Goal: Transaction & Acquisition: Book appointment/travel/reservation

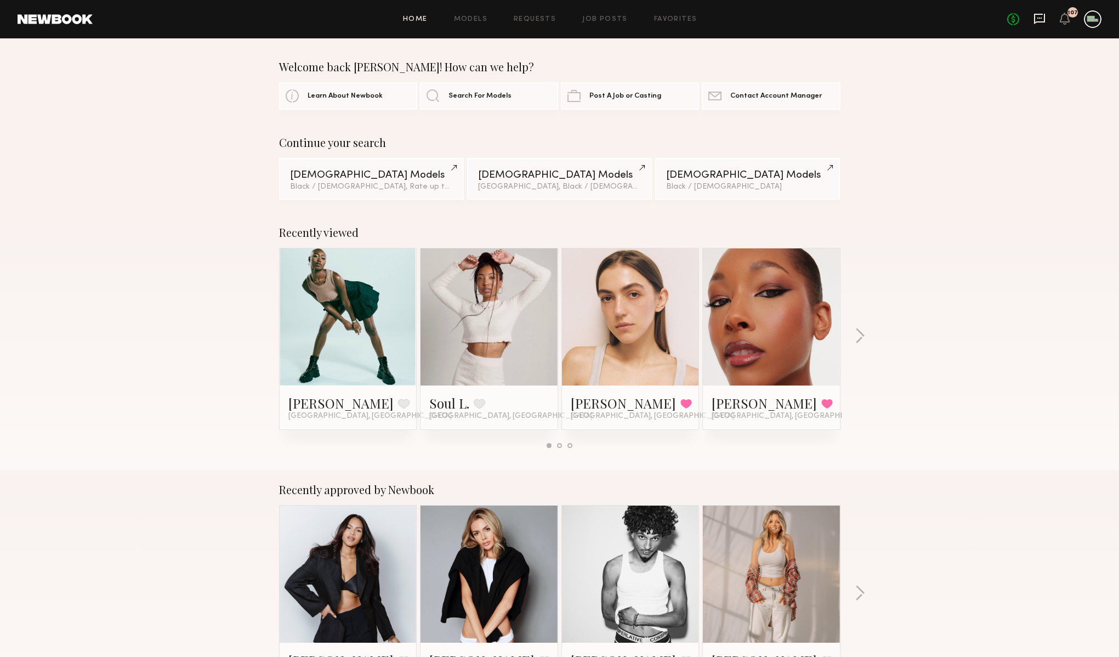
click at [1039, 22] on icon at bounding box center [1039, 19] width 11 height 10
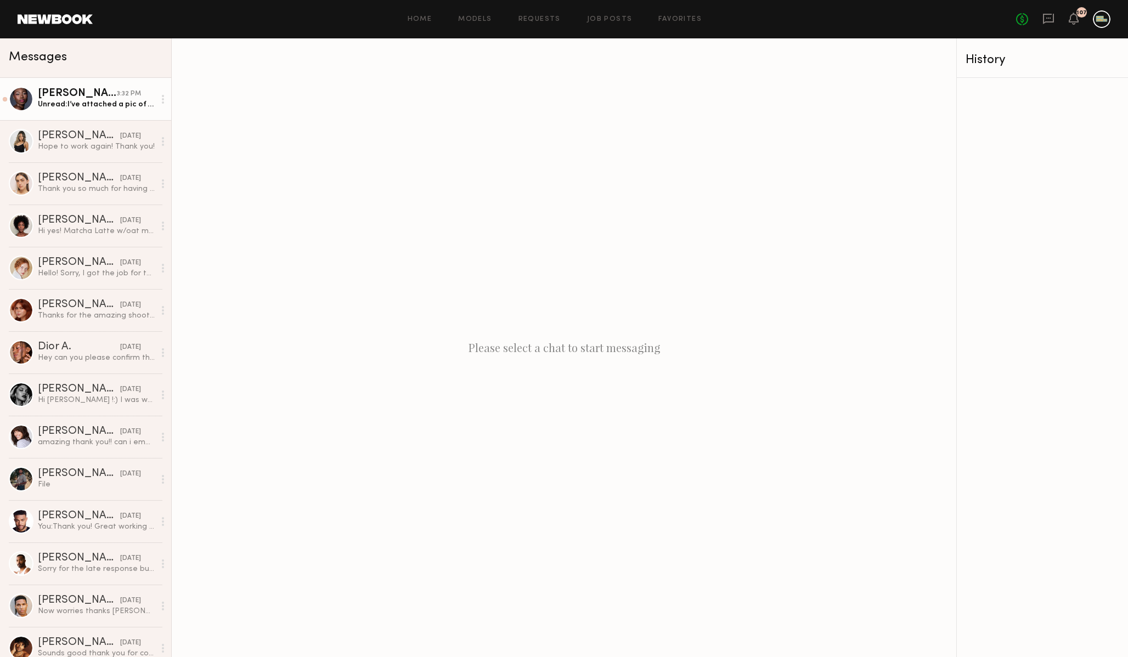
click at [93, 101] on div "Unread: I’ve attached a pic of the nails, please let me know you’ve received th…" at bounding box center [96, 104] width 117 height 10
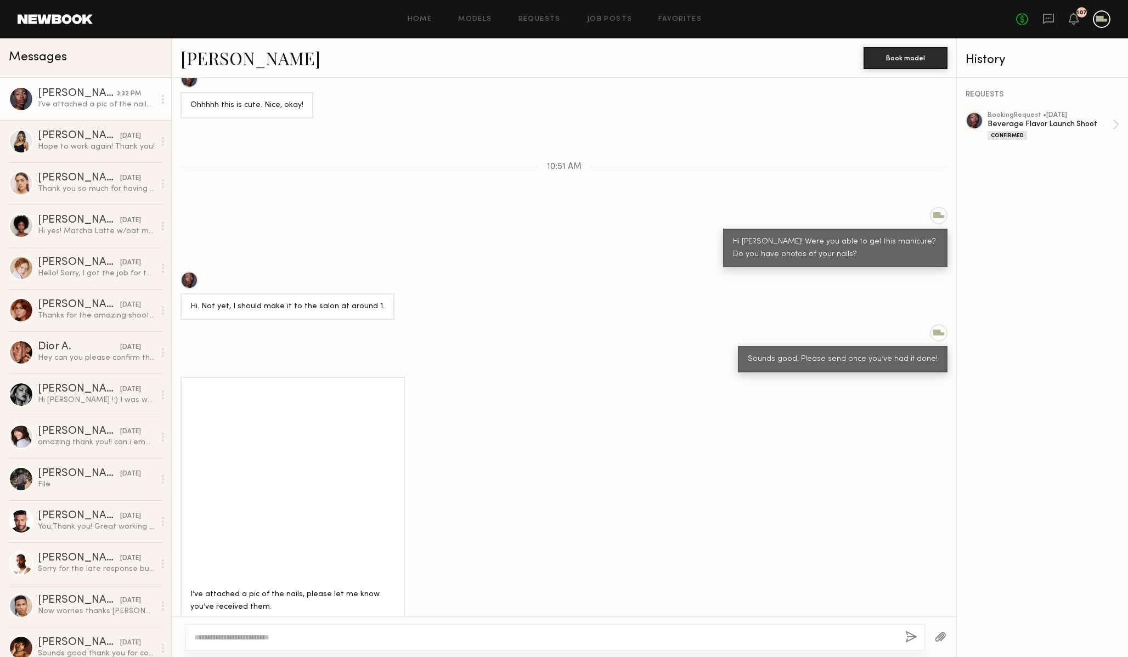
scroll to position [675, 0]
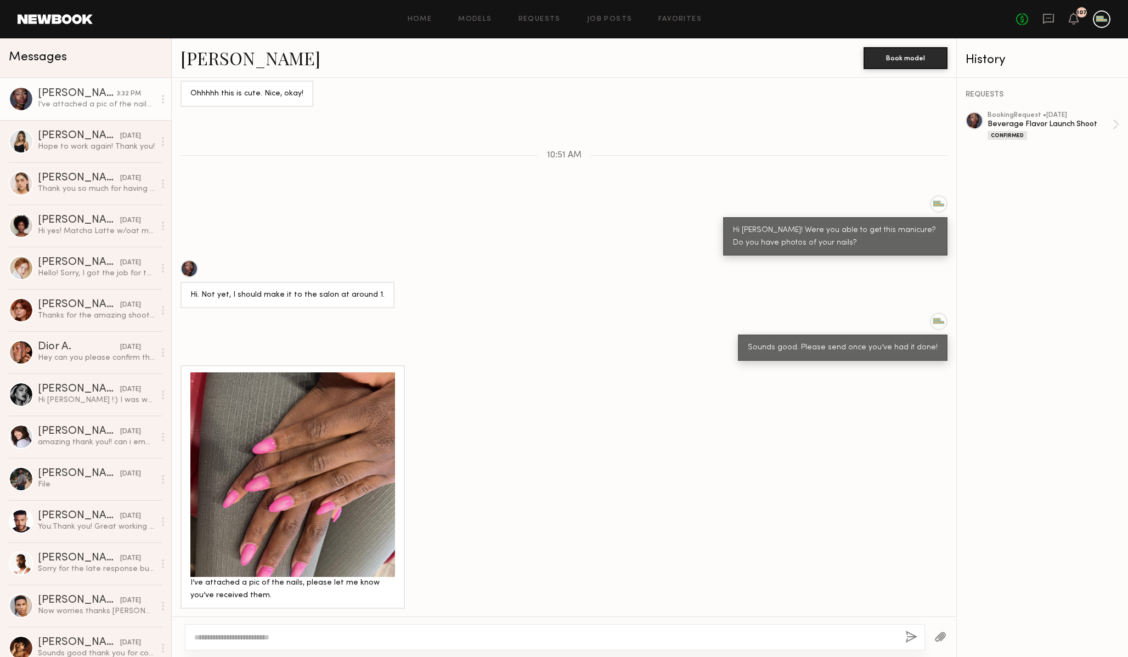
click at [339, 523] on div at bounding box center [292, 474] width 205 height 205
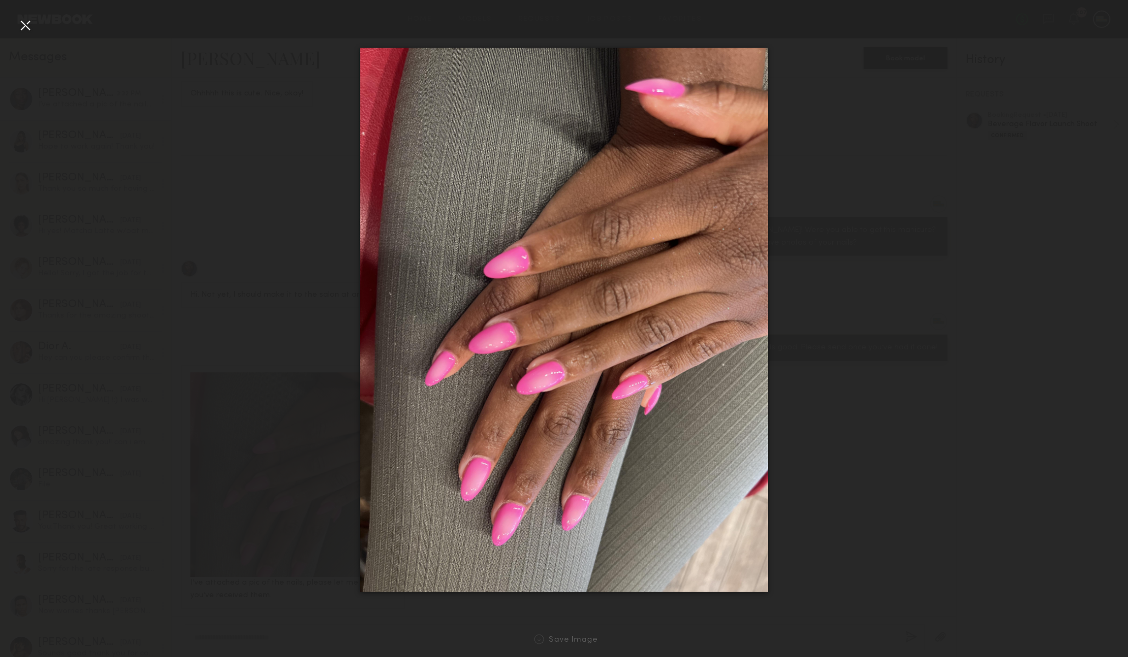
click at [914, 339] on div at bounding box center [564, 320] width 1128 height 604
click at [1069, 33] on div at bounding box center [564, 320] width 1128 height 604
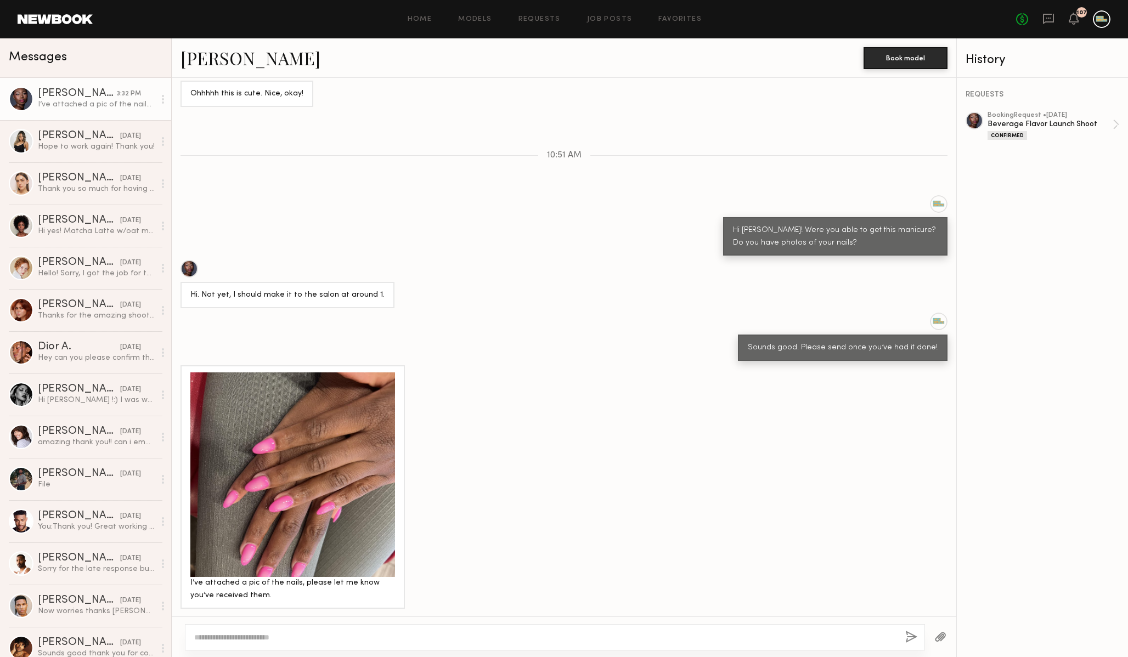
click at [369, 638] on textarea at bounding box center [545, 637] width 702 height 11
type textarea "********"
click at [911, 635] on button "button" at bounding box center [911, 638] width 12 height 14
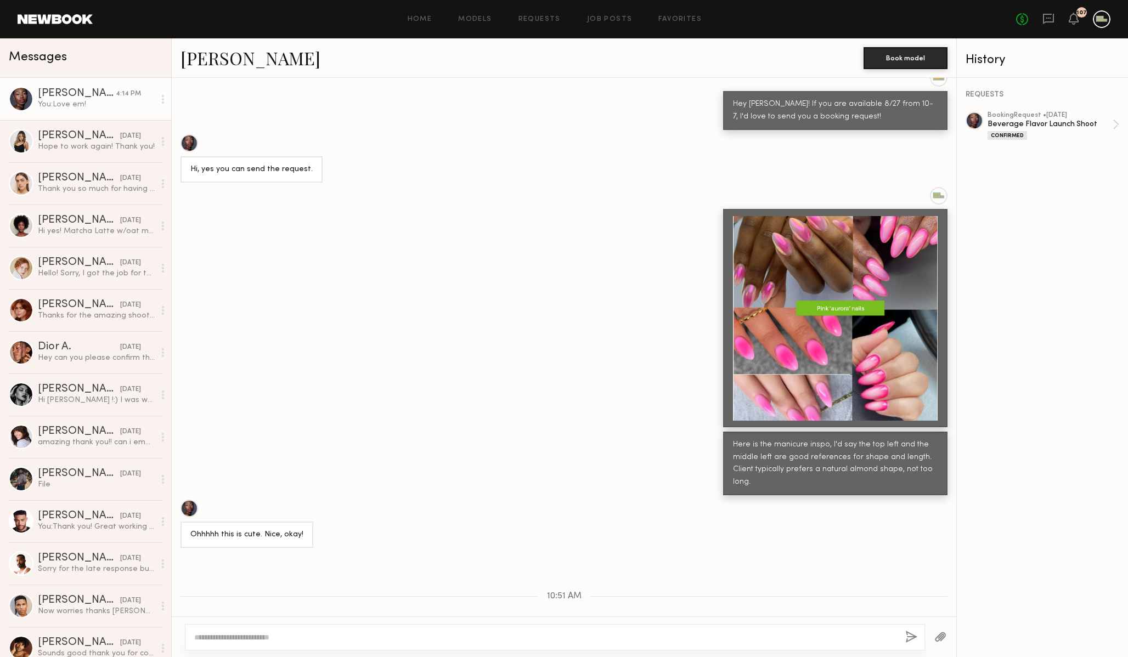
scroll to position [4336, 0]
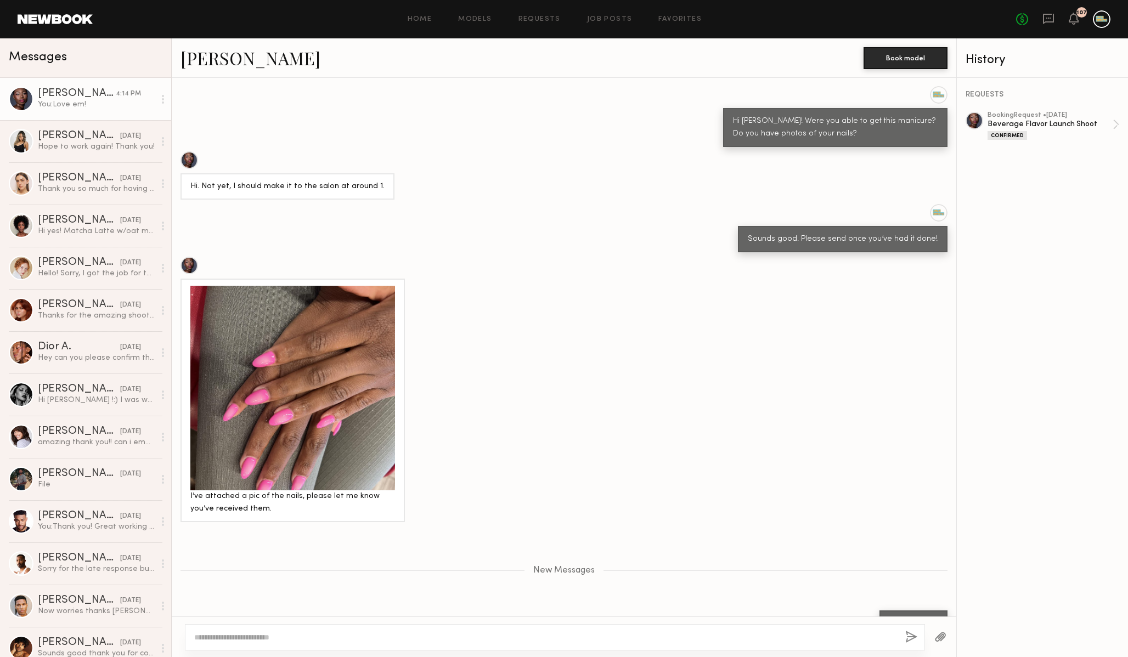
click at [343, 636] on textarea at bounding box center [545, 637] width 702 height 11
type textarea "**********"
click at [911, 633] on button "button" at bounding box center [911, 638] width 12 height 14
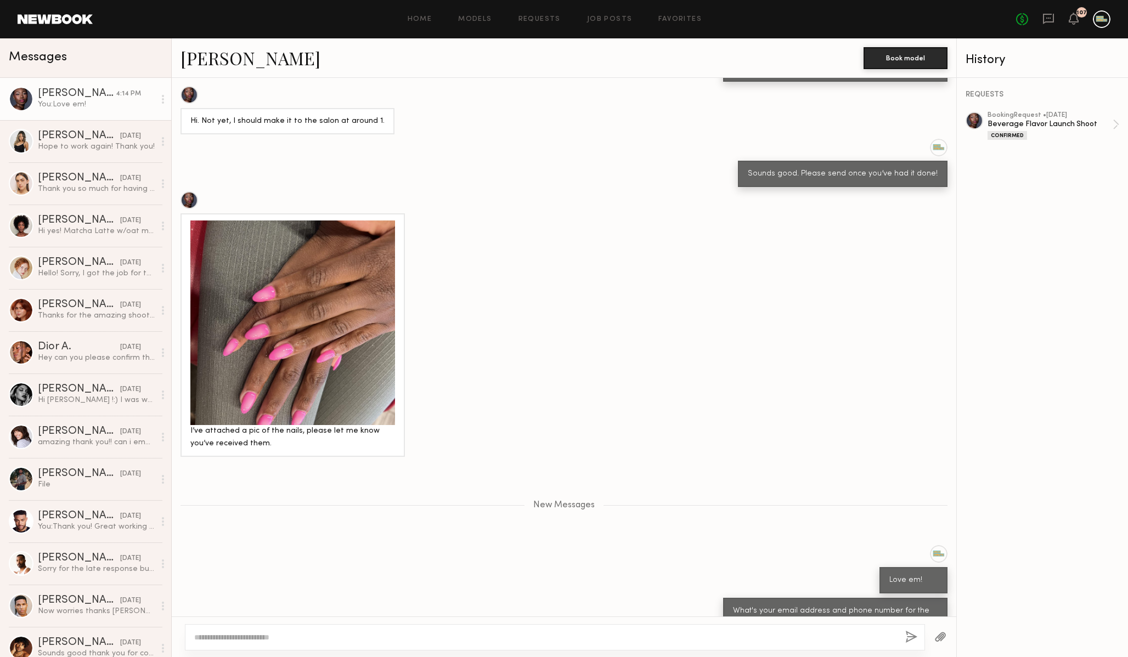
scroll to position [4470, 0]
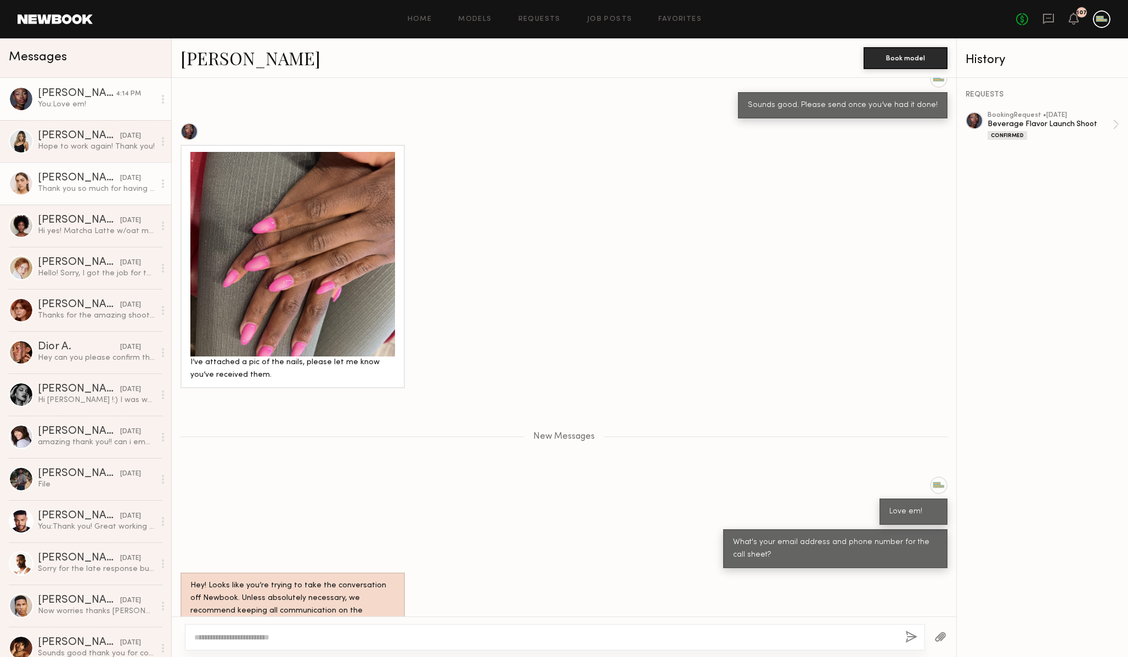
click at [67, 188] on div "Thank you so much for having me, it has been such a pleasure working with you!" at bounding box center [96, 189] width 117 height 10
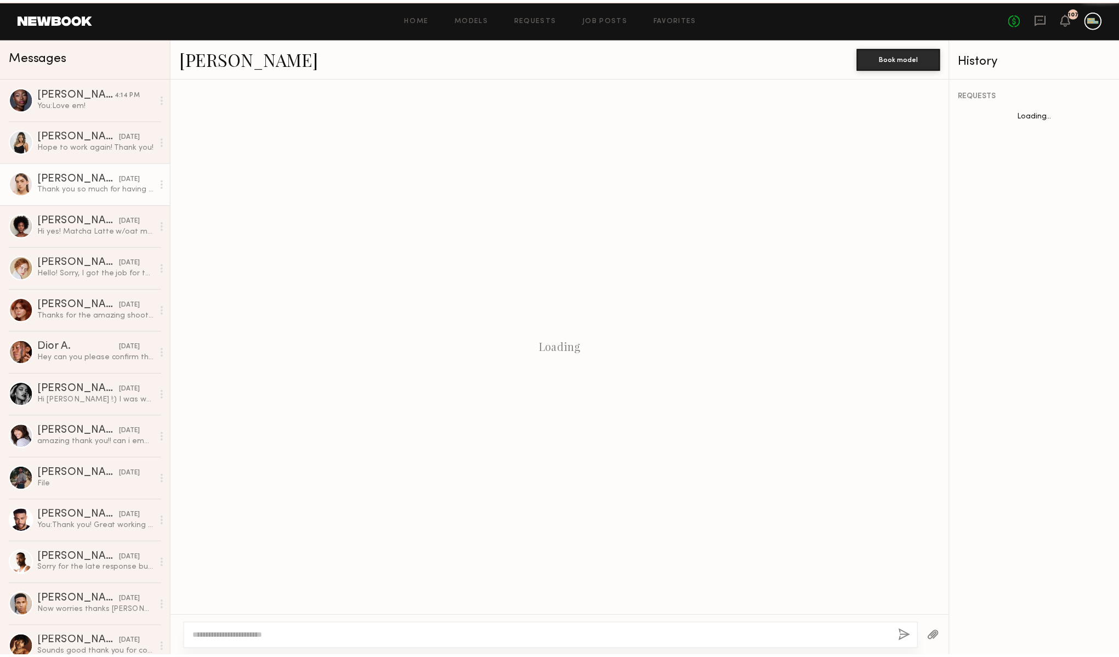
scroll to position [1096, 0]
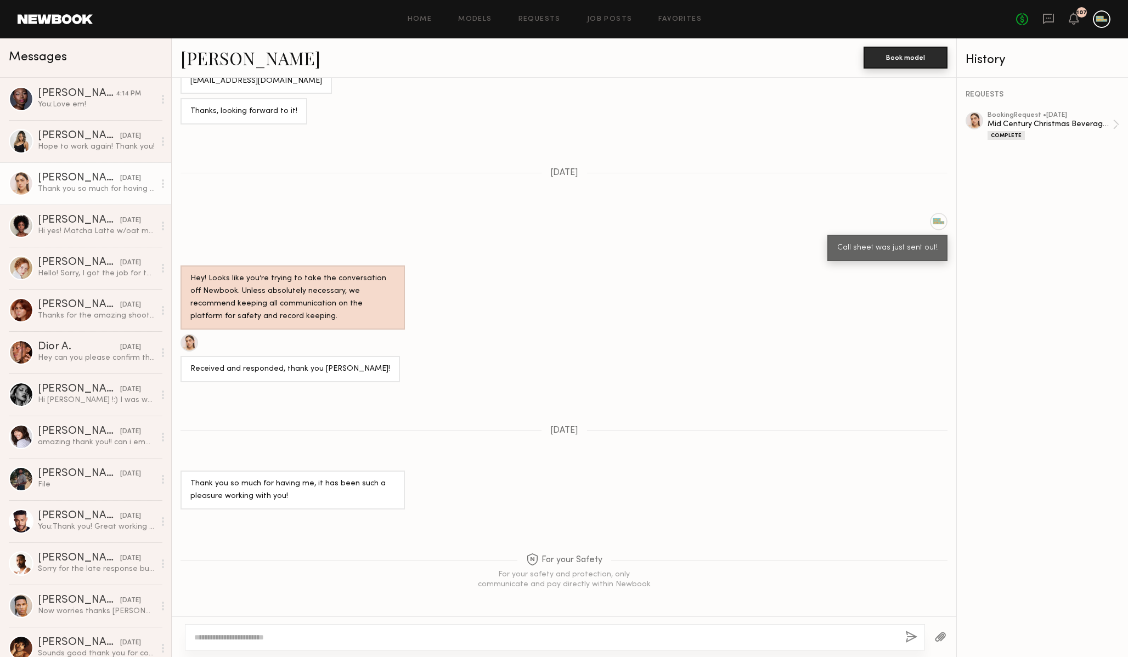
click at [924, 56] on button "Book model" at bounding box center [905, 58] width 84 height 22
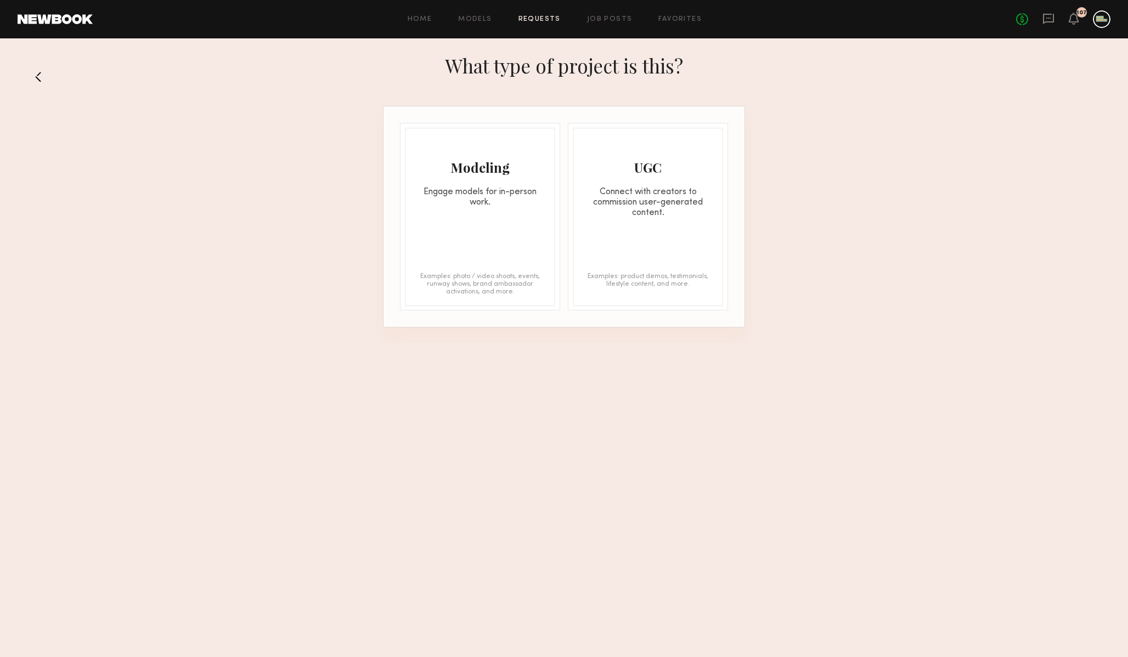
click at [507, 220] on div "Modeling Engage models for in-person work. Examples: photo / video shoots, even…" at bounding box center [479, 217] width 149 height 178
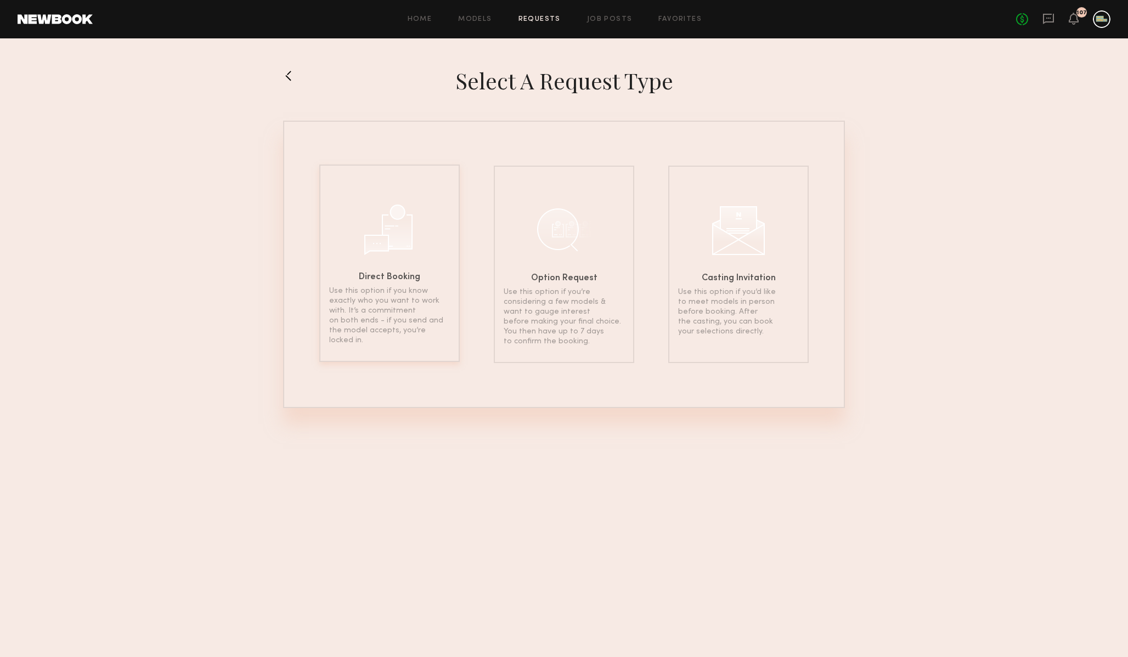
click at [438, 264] on div "Direct Booking Use this option if you know exactly who you want to work with. I…" at bounding box center [389, 263] width 140 height 197
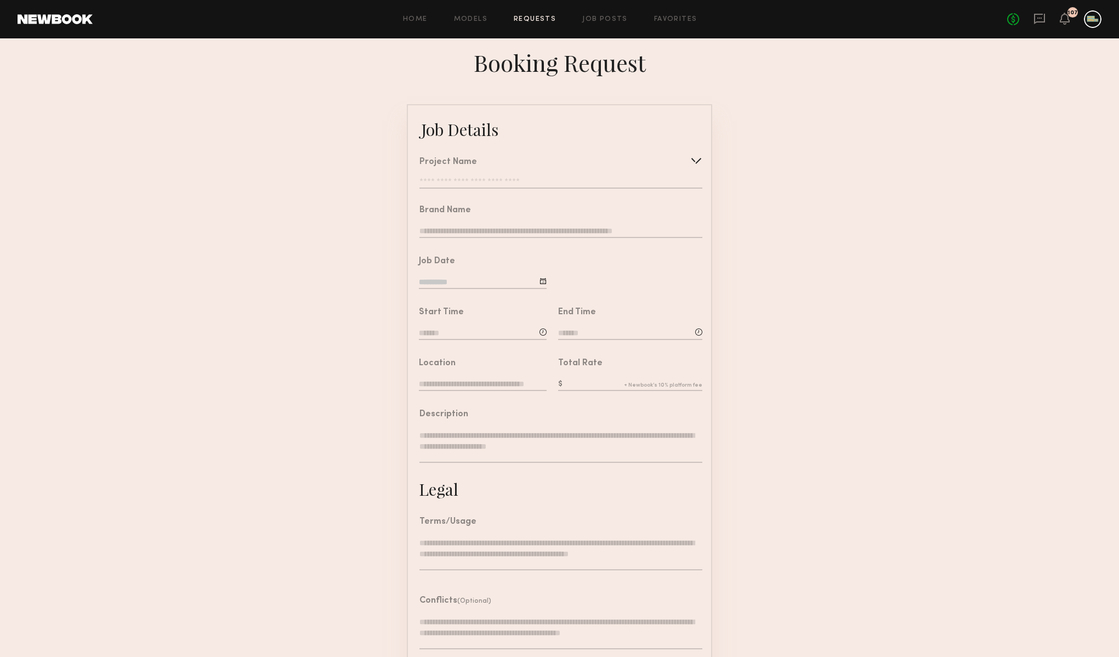
click at [656, 161] on div "Project Name" at bounding box center [561, 162] width 283 height 9
click at [626, 188] on div "Project Name Create Use recent modeling project Beverage Flavor Launch Shoot Mi…" at bounding box center [555, 169] width 295 height 48
click at [641, 182] on input "text" at bounding box center [561, 183] width 283 height 11
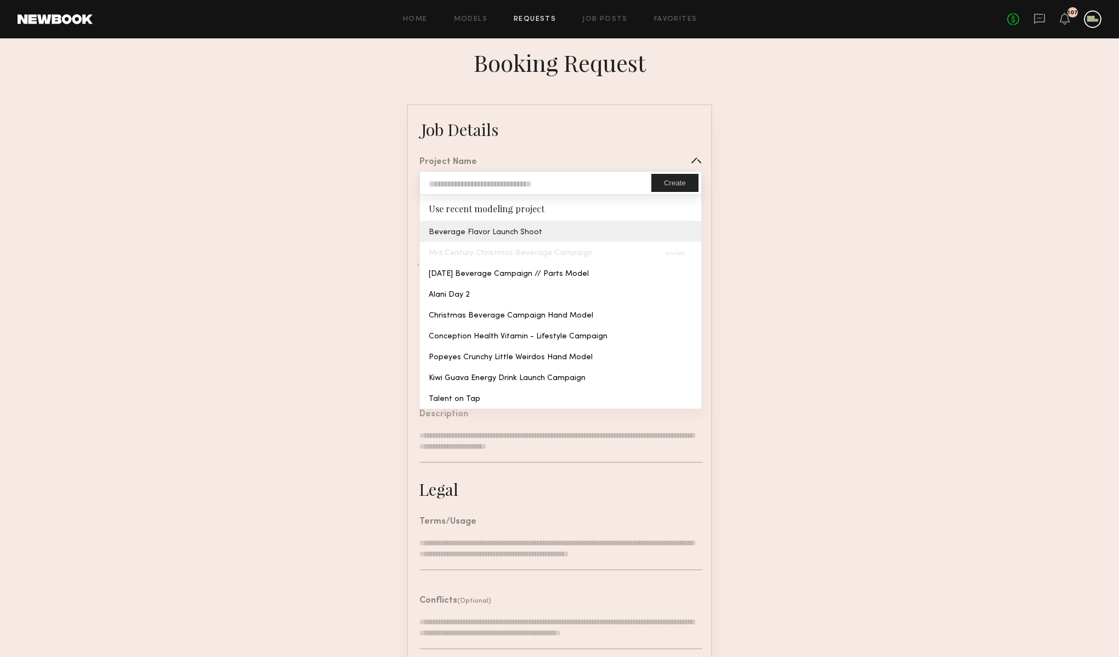
type input "**********"
type textarea "**********"
click at [531, 235] on common-border "**********" at bounding box center [559, 409] width 305 height 611
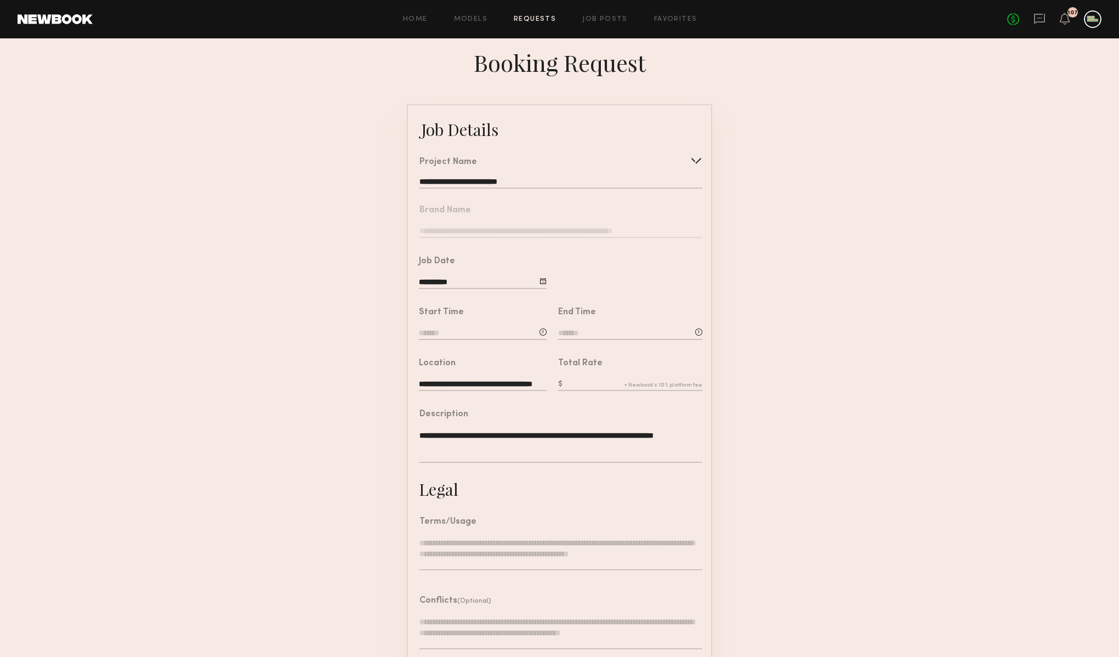
click at [520, 336] on input at bounding box center [483, 334] width 128 height 12
click at [383, 210] on form "**********" at bounding box center [559, 409] width 1119 height 611
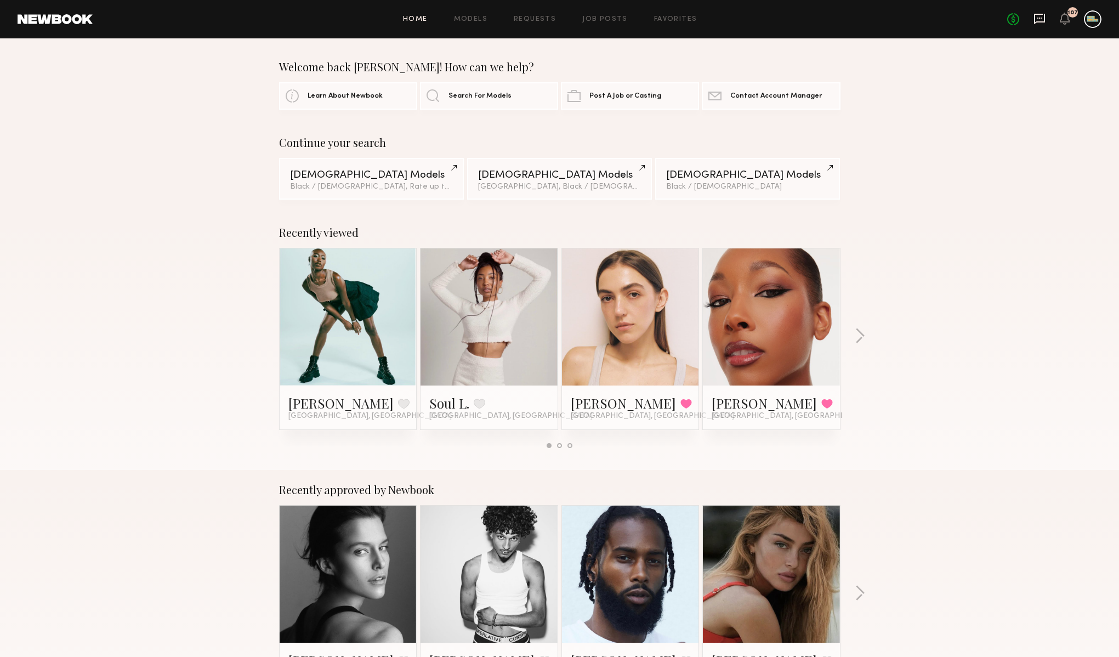
click at [1040, 24] on icon at bounding box center [1040, 19] width 12 height 12
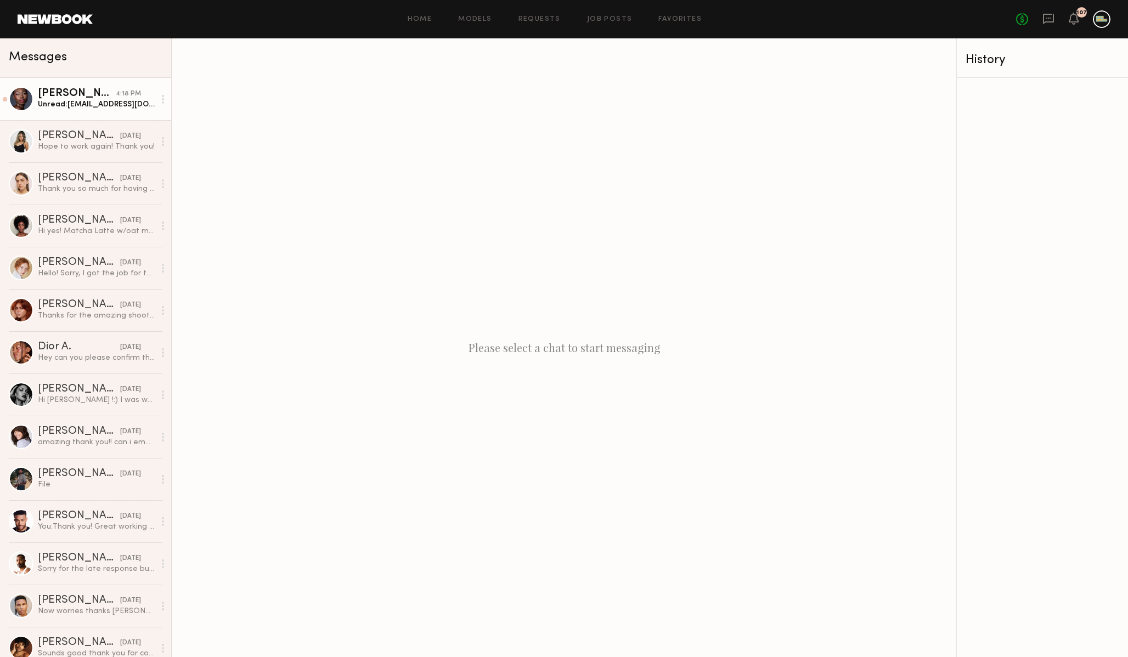
click at [93, 105] on div "Unread: [EMAIL_ADDRESS][DOMAIN_NAME] > [PHONE_NUMBER]" at bounding box center [96, 104] width 117 height 10
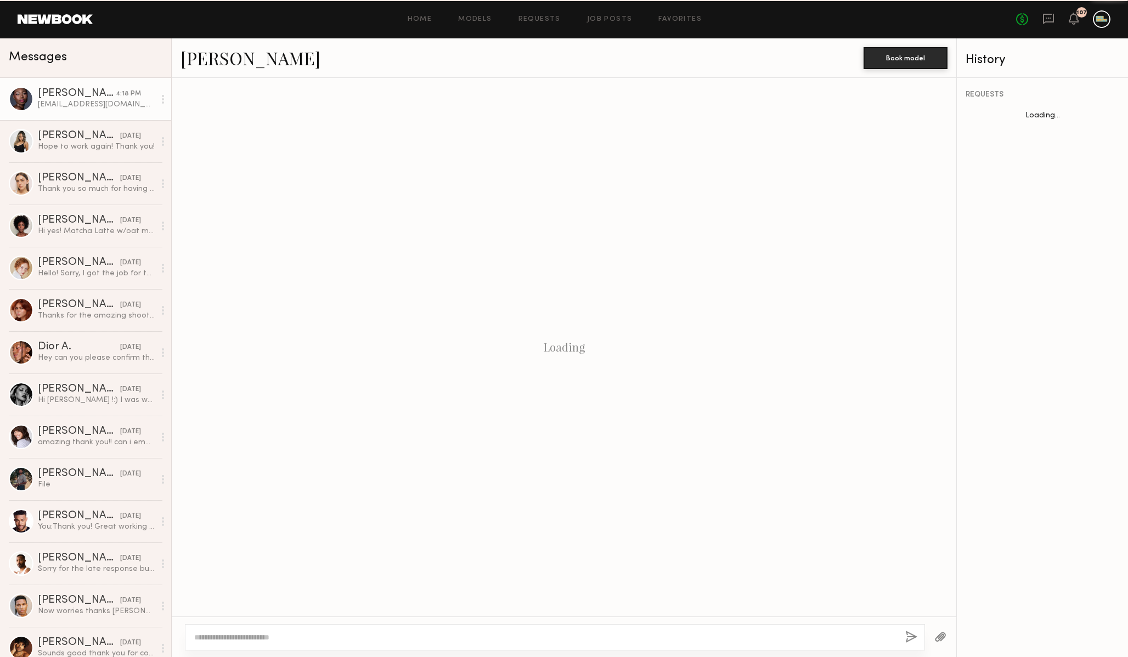
scroll to position [638, 0]
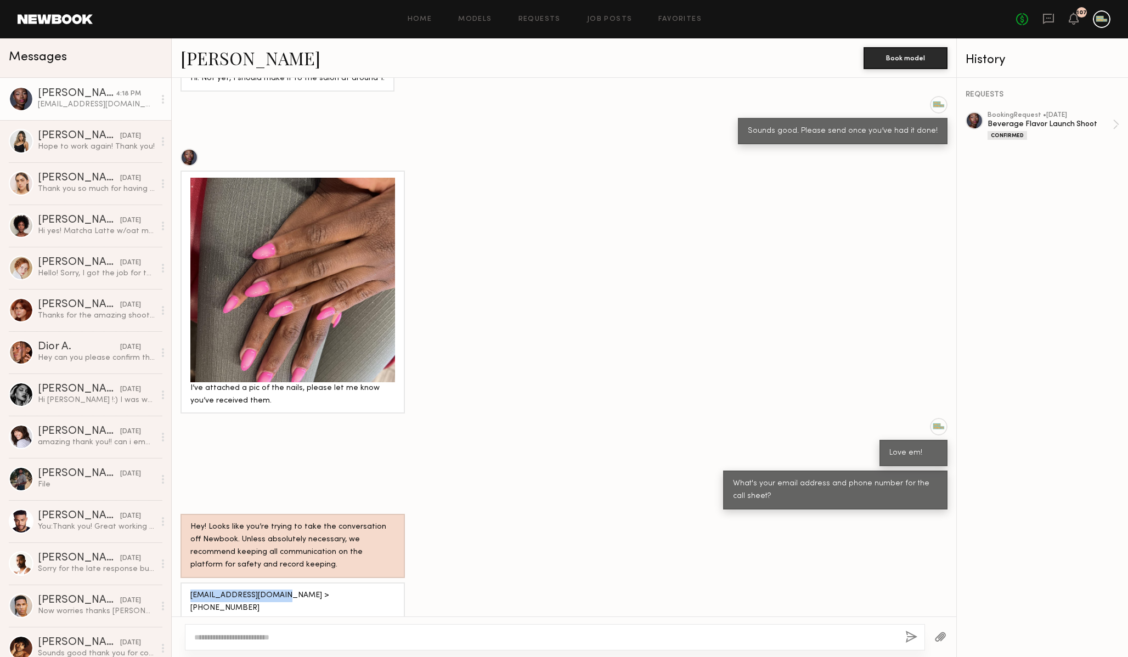
drag, startPoint x: 192, startPoint y: 594, endPoint x: 280, endPoint y: 593, distance: 88.3
click at [280, 593] on div "[EMAIL_ADDRESS][DOMAIN_NAME] > [PHONE_NUMBER]" at bounding box center [292, 602] width 205 height 25
copy div "[EMAIL_ADDRESS][DOMAIN_NAME]"
click at [263, 637] on textarea at bounding box center [545, 637] width 702 height 11
type textarea "**********"
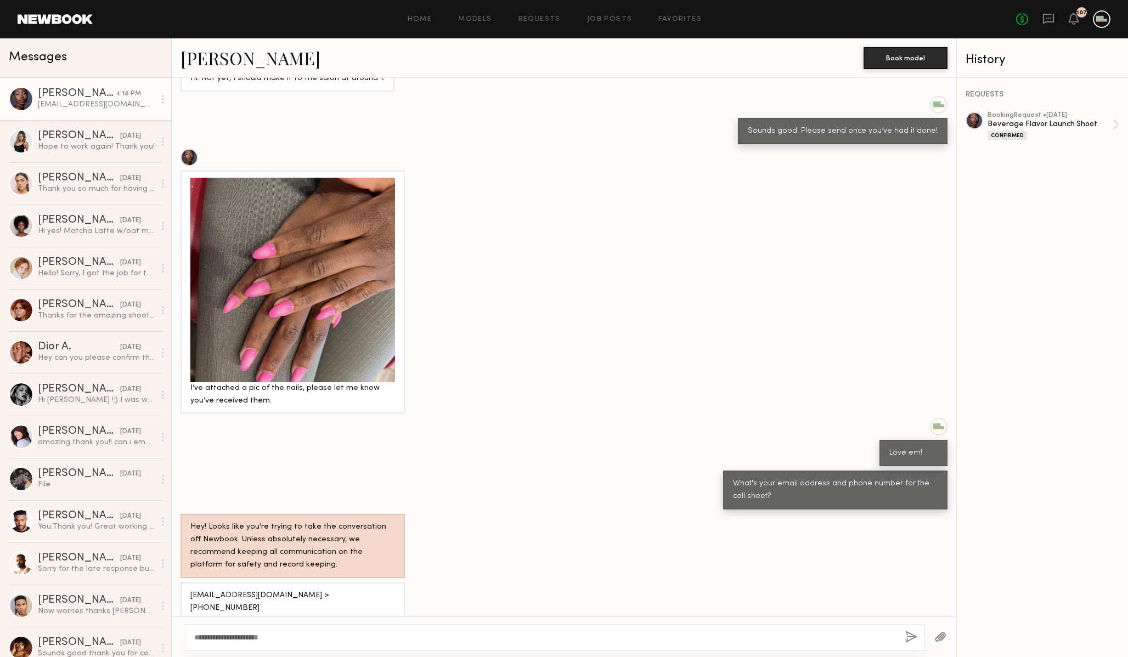
click at [913, 636] on button "button" at bounding box center [911, 638] width 12 height 14
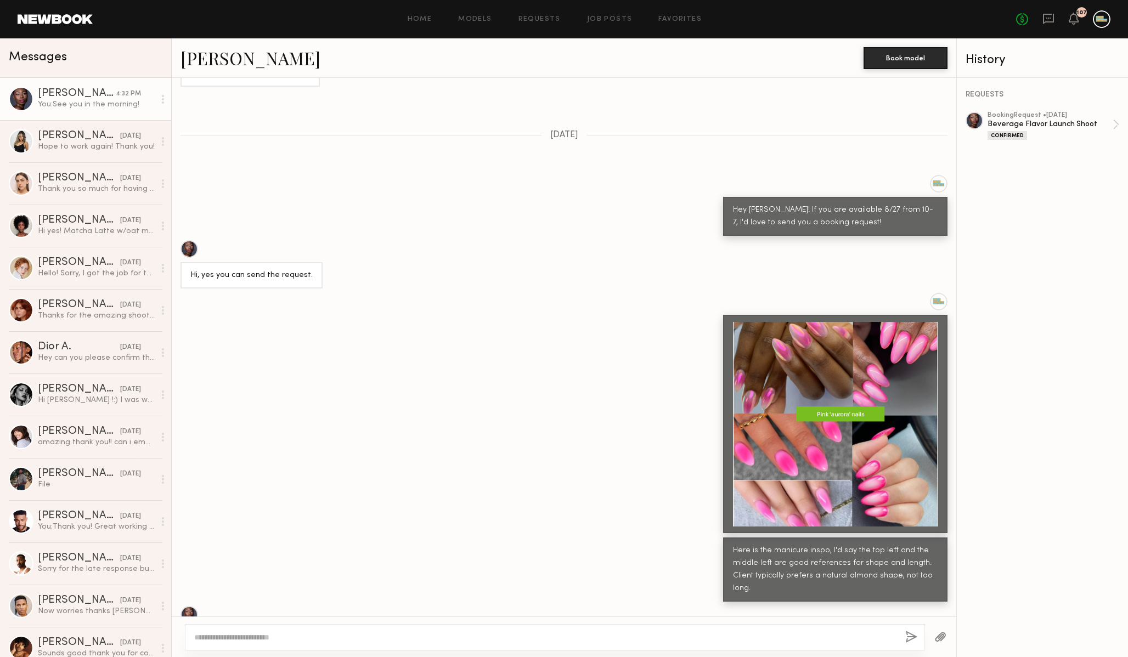
scroll to position [614, 0]
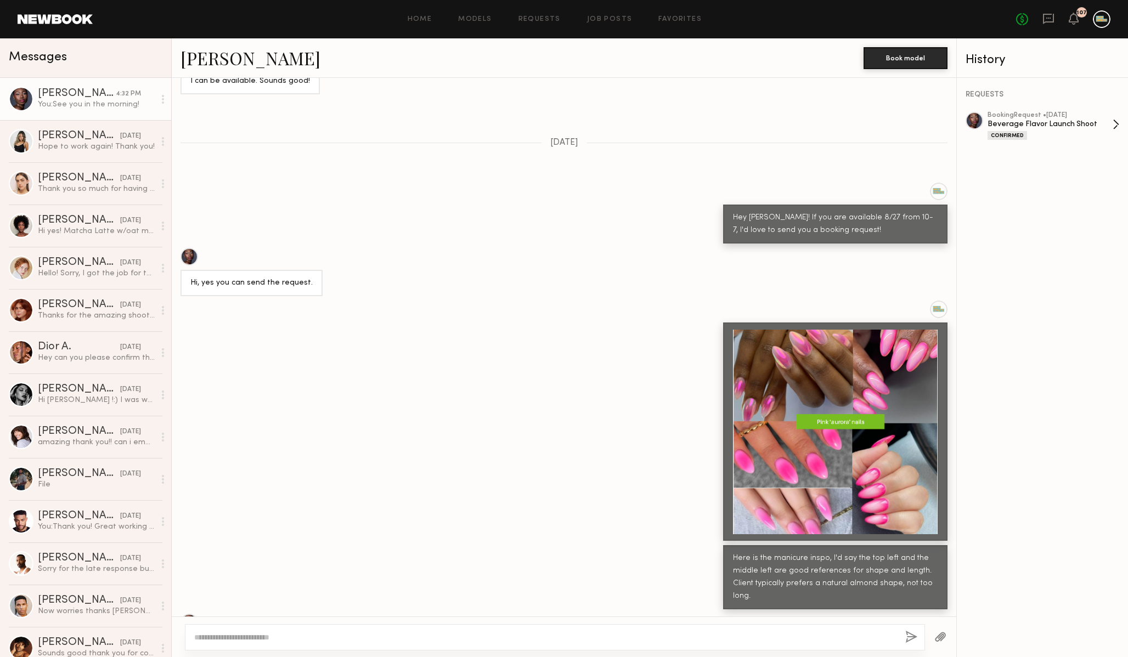
click at [1048, 131] on div "Confirmed" at bounding box center [1049, 135] width 125 height 9
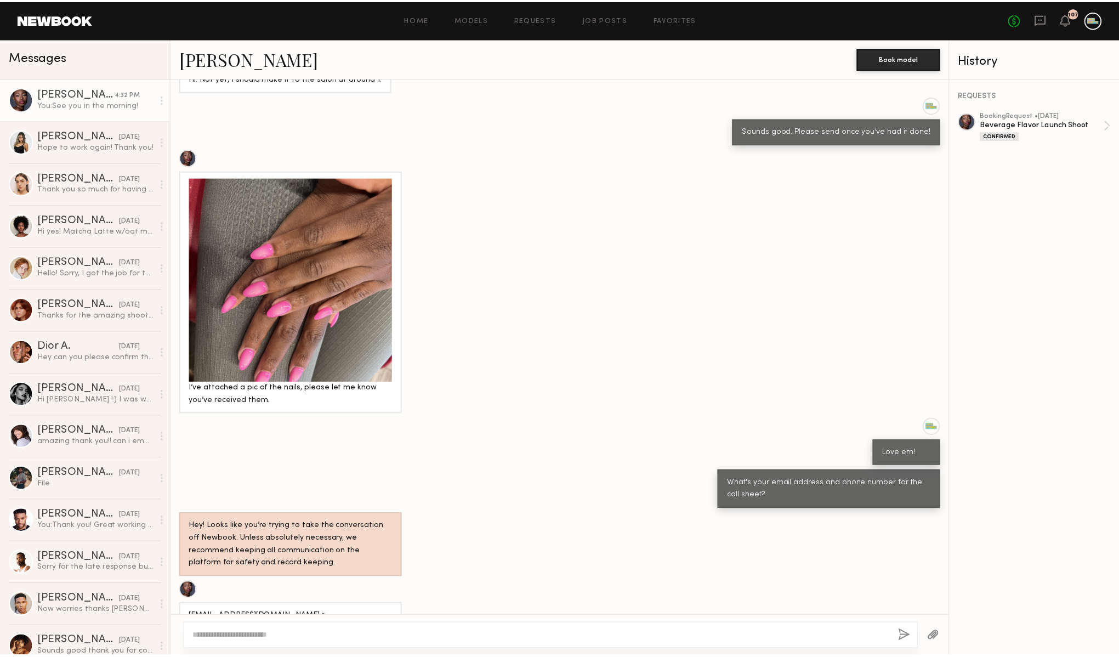
scroll to position [1522, 0]
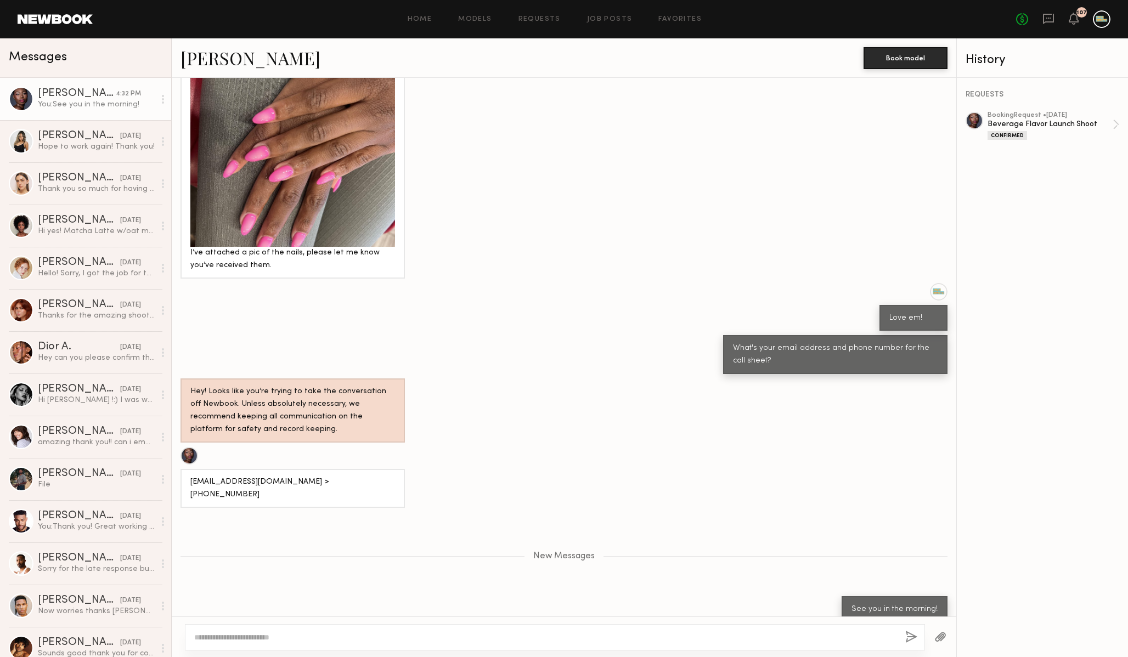
click at [31, 21] on link at bounding box center [55, 19] width 75 height 10
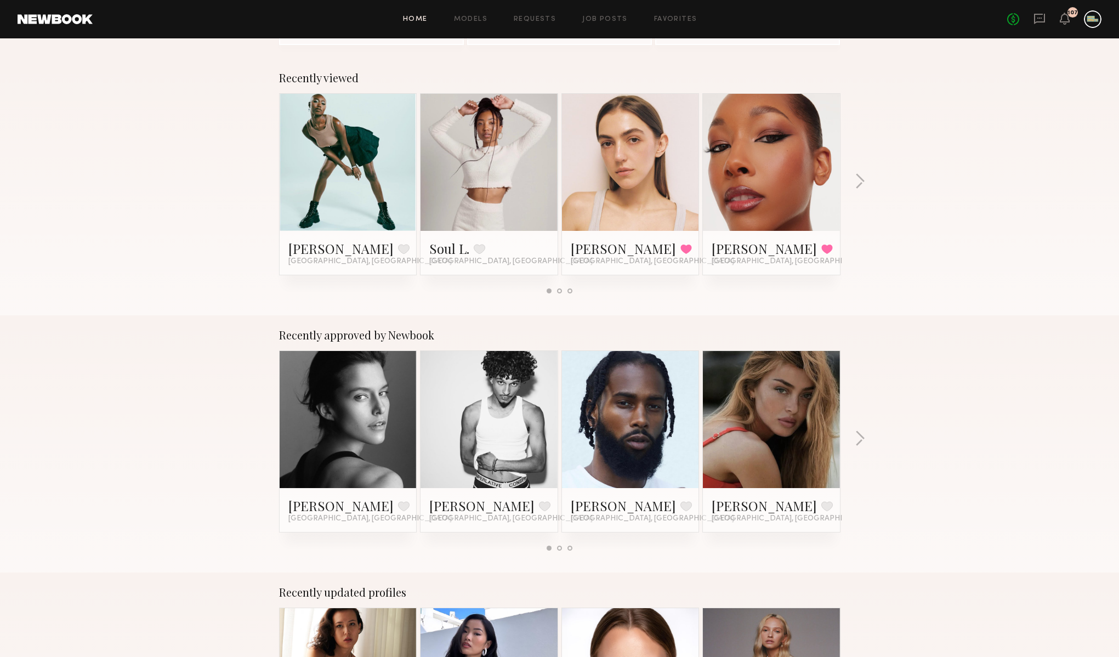
scroll to position [157, 0]
